Goal: Task Accomplishment & Management: Use online tool/utility

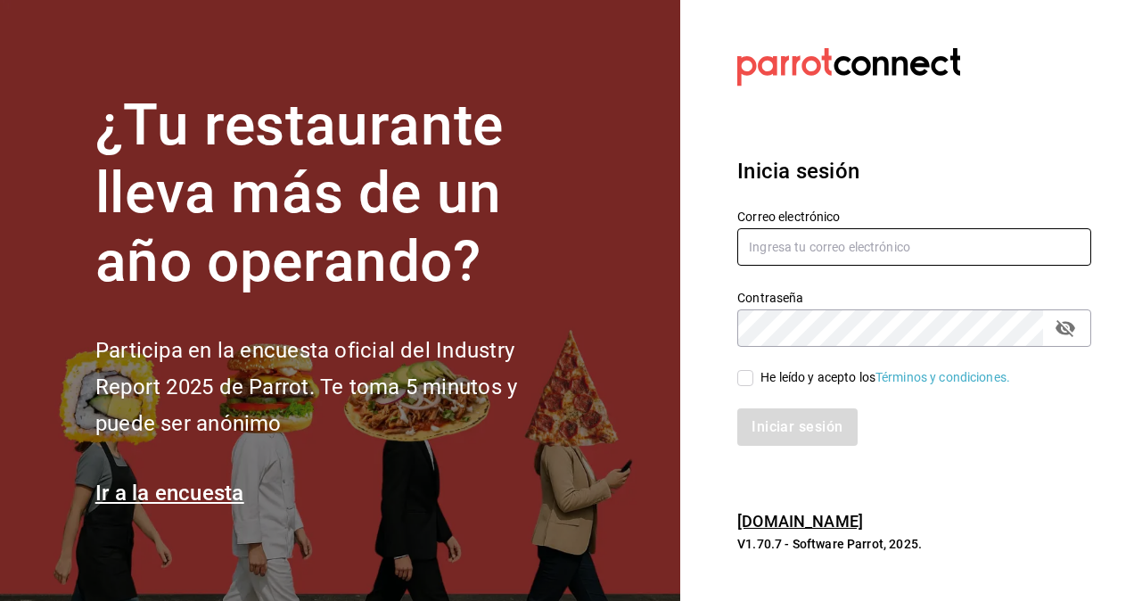
type input "[PERSON_NAME][EMAIL_ADDRESS][PERSON_NAME][DOMAIN_NAME]"
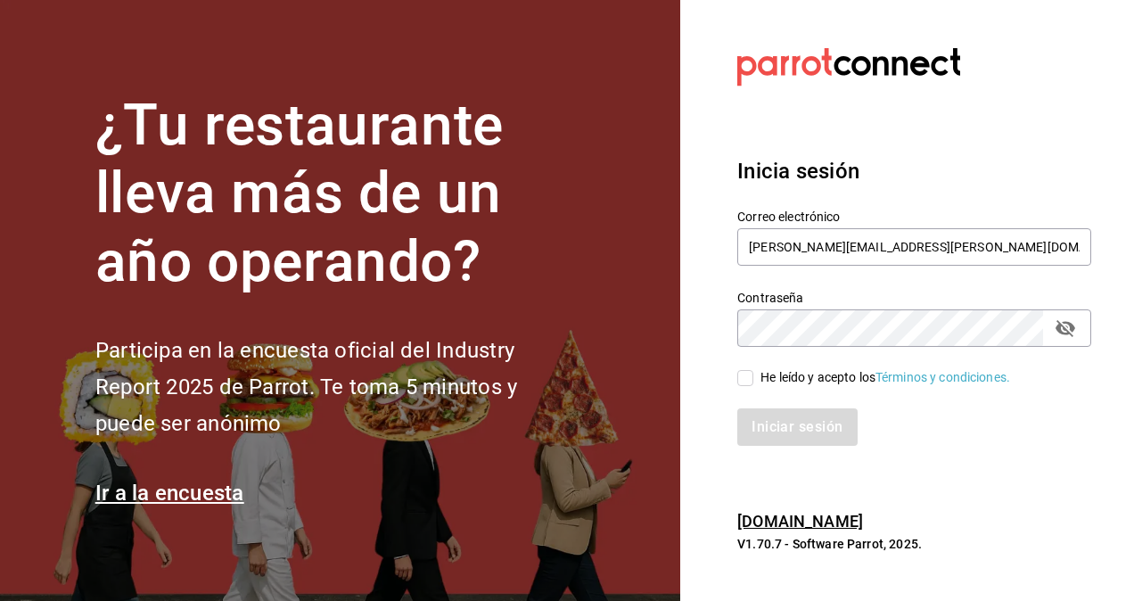
click at [751, 374] on input "He leído y acepto los Términos y condiciones." at bounding box center [745, 378] width 16 height 16
checkbox input "true"
click at [808, 423] on button "Iniciar sesión" at bounding box center [797, 426] width 121 height 37
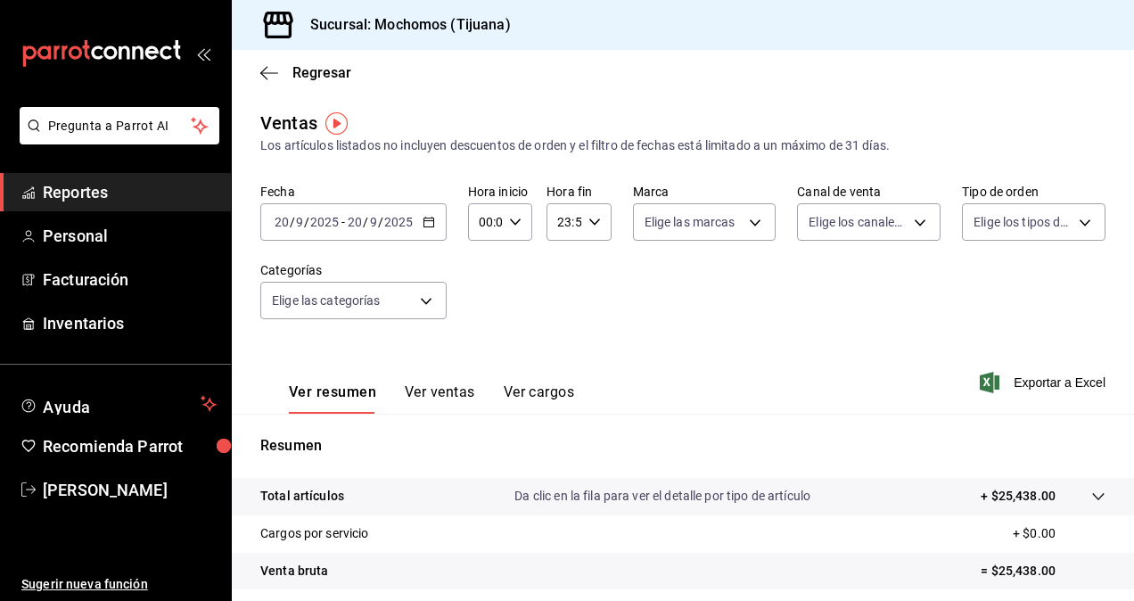
click at [428, 223] on icon "button" at bounding box center [429, 222] width 12 height 12
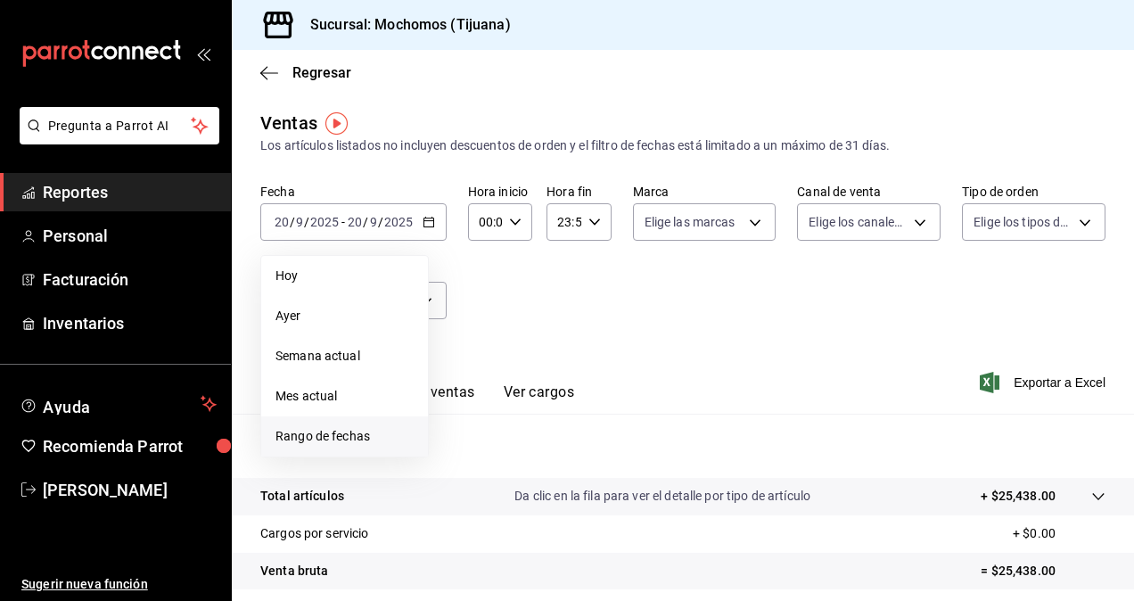
click at [360, 443] on span "Rango de fechas" at bounding box center [344, 436] width 138 height 19
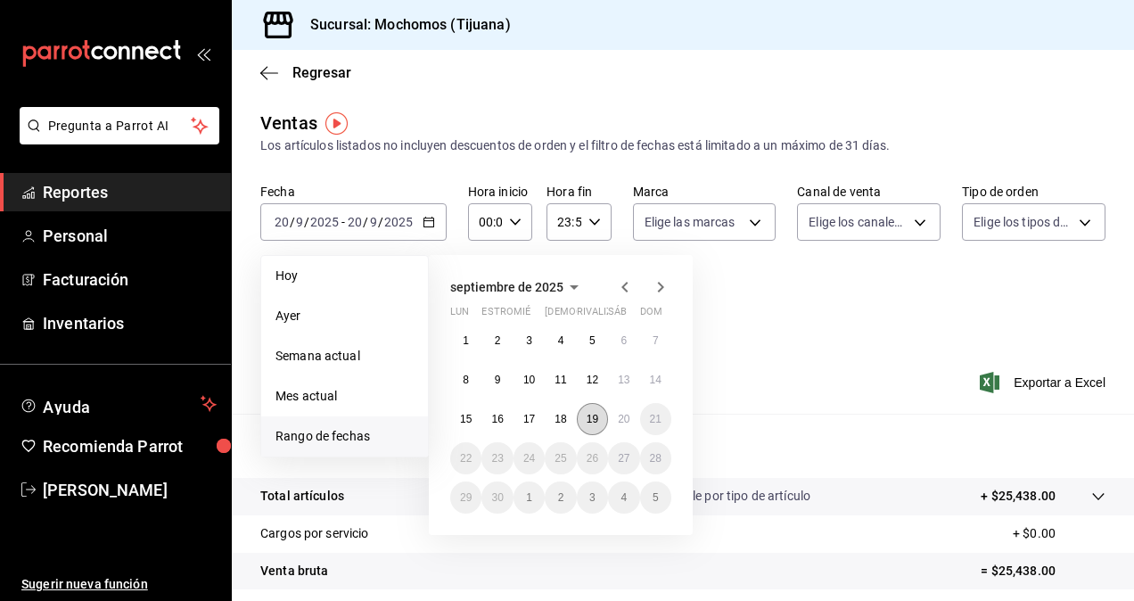
click at [584, 423] on button "19" at bounding box center [592, 419] width 31 height 32
click at [619, 420] on abbr "20" at bounding box center [624, 419] width 12 height 12
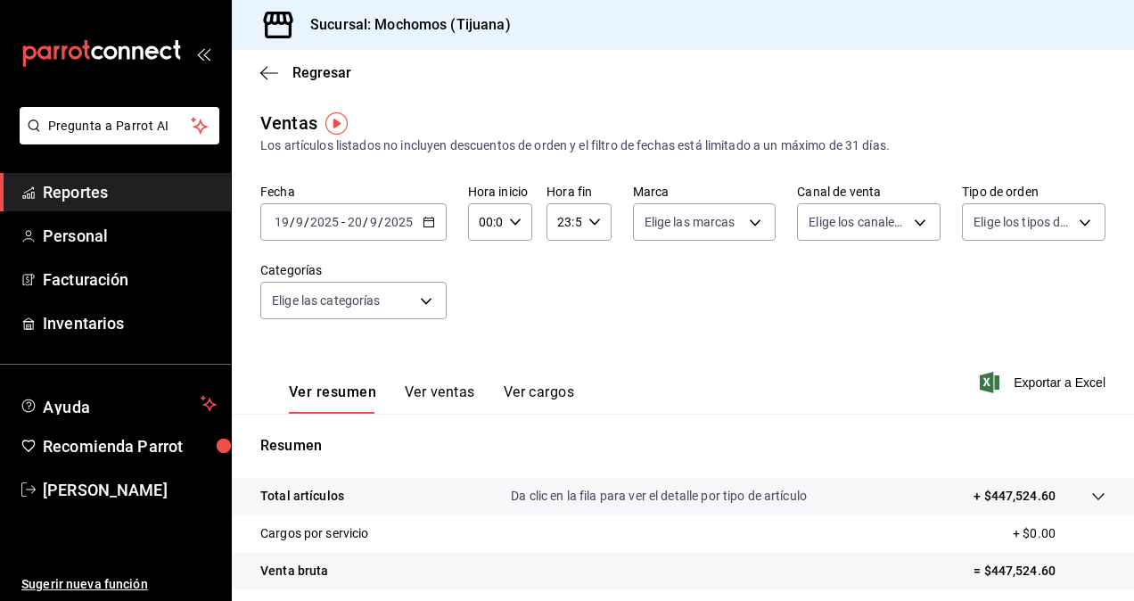
click at [509, 216] on icon "button" at bounding box center [515, 222] width 12 height 12
click at [484, 308] on span "05" at bounding box center [483, 303] width 4 height 14
type input "05:00"
click at [513, 263] on span "00" at bounding box center [515, 267] width 4 height 14
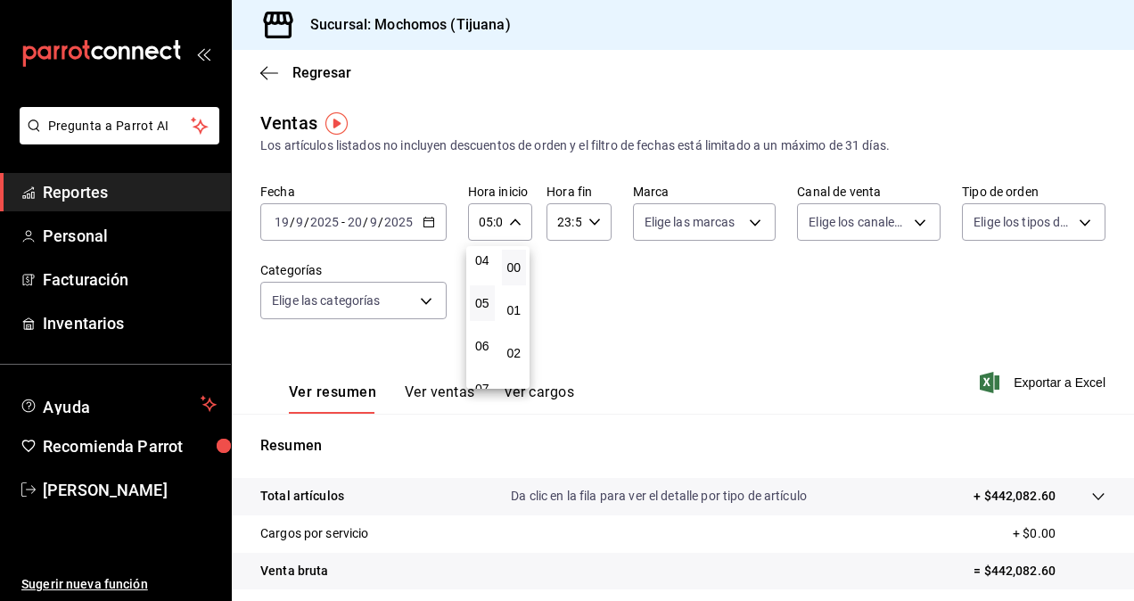
click at [587, 221] on div at bounding box center [567, 300] width 1134 height 601
click at [593, 221] on \(Stroke\) "button" at bounding box center [593, 221] width 11 height 6
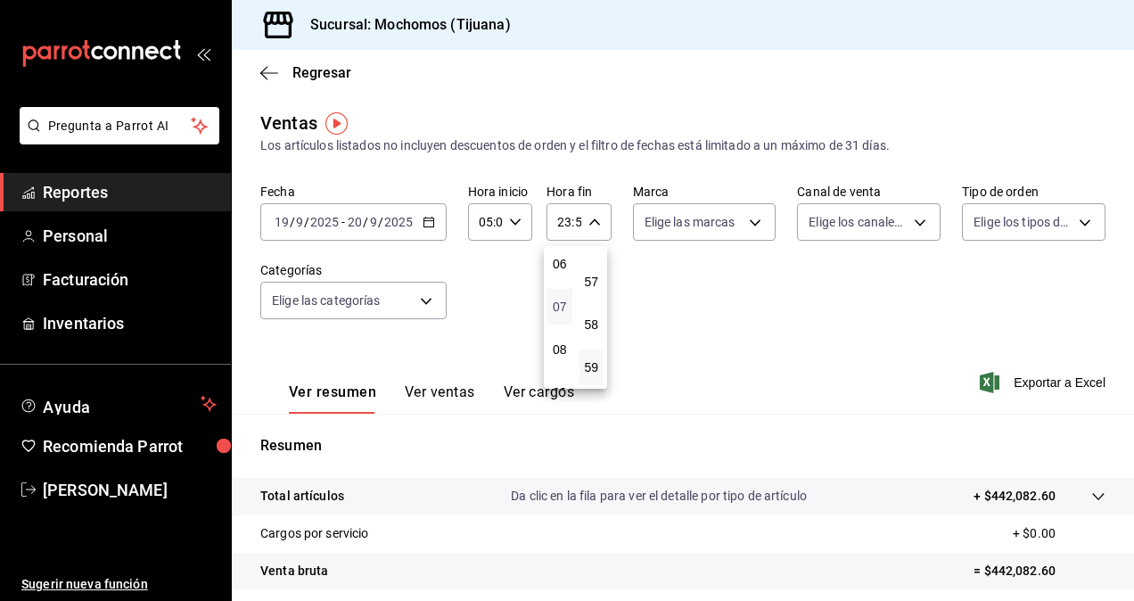
scroll to position [171, 0]
click at [562, 303] on span "05" at bounding box center [560, 310] width 4 height 14
click at [595, 275] on button "00" at bounding box center [591, 268] width 25 height 36
type input "05:00"
click at [709, 284] on div at bounding box center [567, 300] width 1134 height 601
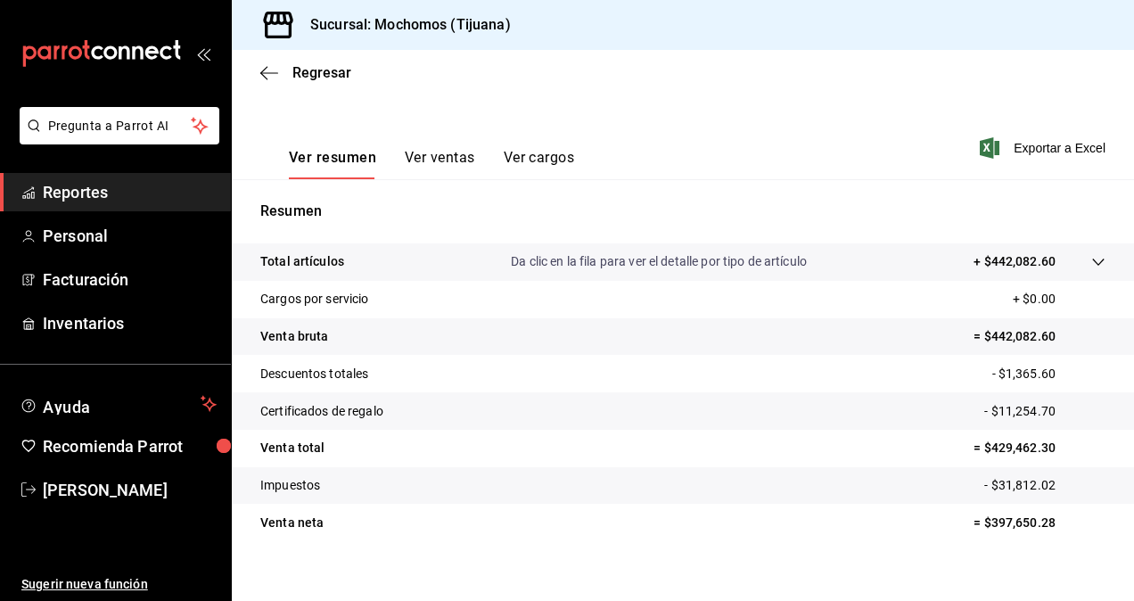
scroll to position [253, 0]
